Goal: Find contact information: Obtain details needed to contact an individual or organization

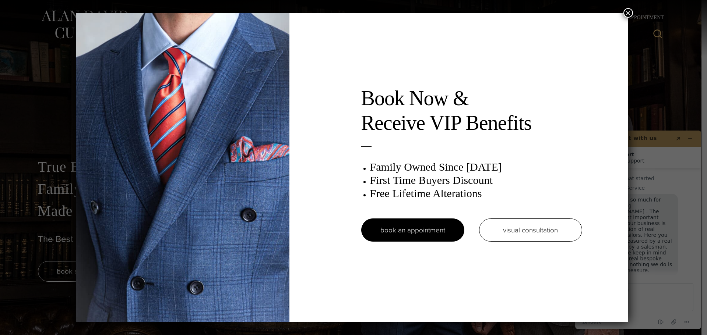
click at [628, 11] on button "×" at bounding box center [628, 13] width 10 height 10
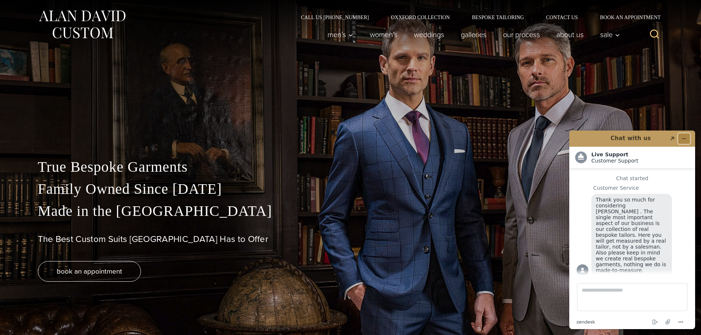
click at [687, 138] on icon "Minimize widget" at bounding box center [684, 138] width 5 height 5
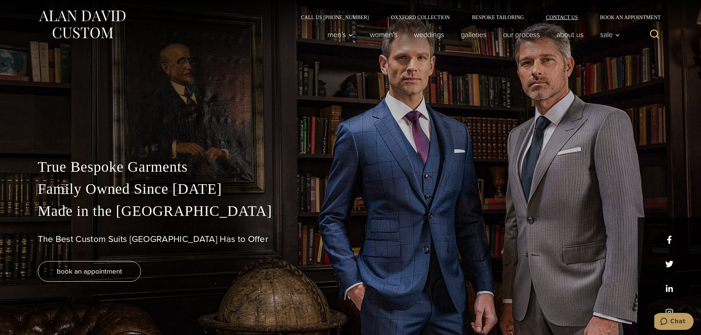
click at [565, 17] on link "Contact Us" at bounding box center [562, 17] width 54 height 5
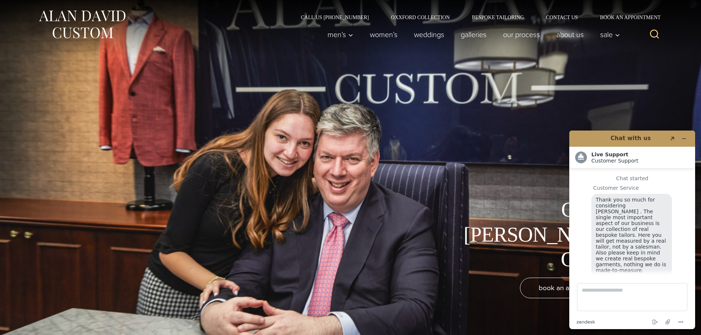
scroll to position [9, 0]
